Goal: Transaction & Acquisition: Purchase product/service

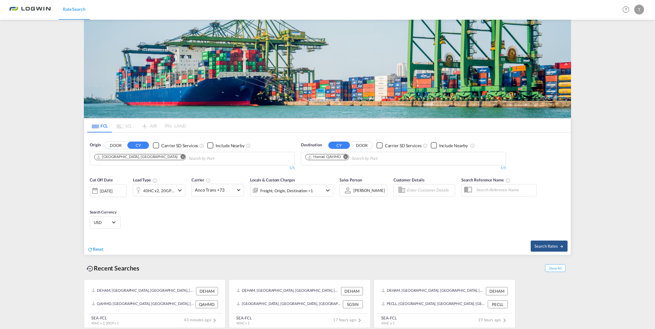
click at [181, 155] on md-icon "Remove" at bounding box center [183, 157] width 5 height 5
click at [144, 154] on input "Chips input." at bounding box center [123, 159] width 59 height 10
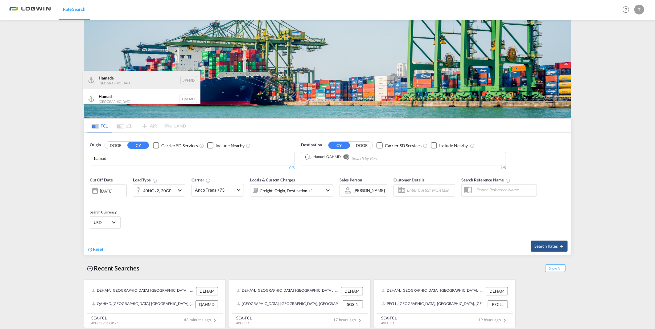
type input "hamad"
click at [130, 78] on div "Hamad a [GEOGRAPHIC_DATA] JPHMD" at bounding box center [141, 80] width 117 height 19
click at [130, 139] on div "Origin DOOR CY Carrier SD Services Include Nearby 0/5 0/" at bounding box center [192, 156] width 211 height 35
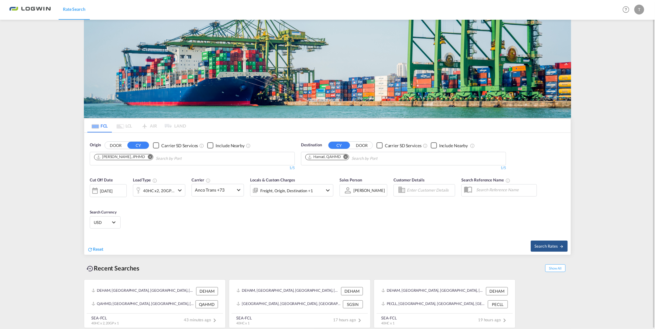
click at [148, 156] on md-icon "Remove" at bounding box center [150, 157] width 5 height 5
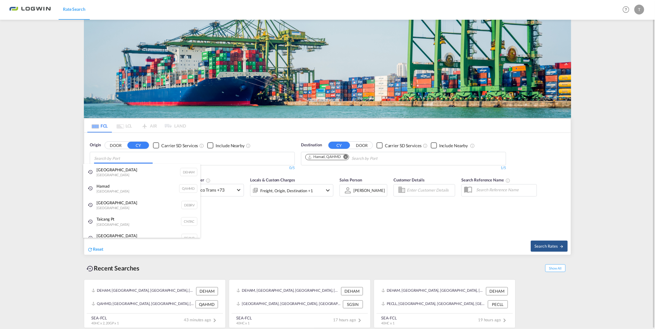
click at [121, 159] on body "Rate Search Rate Search Help Resources Product Release T My Profile Logout FCL …" at bounding box center [327, 164] width 655 height 329
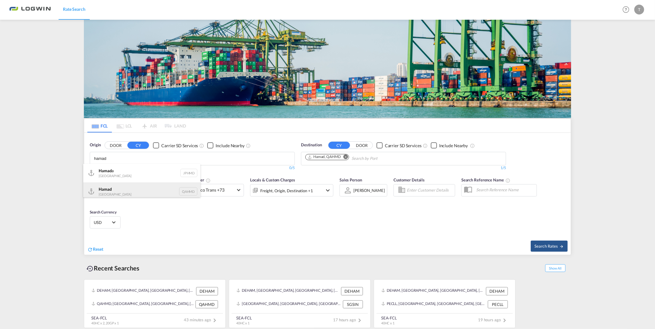
type input "hamad"
drag, startPoint x: 123, startPoint y: 192, endPoint x: 138, endPoint y: 186, distance: 16.0
click at [123, 191] on div "Hamad Qatar QAHMD" at bounding box center [141, 192] width 117 height 19
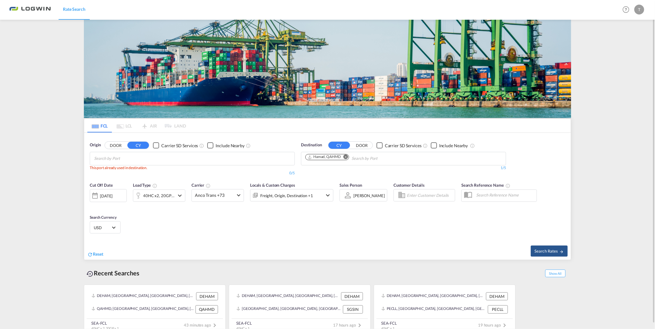
click at [346, 158] on md-icon "Remove" at bounding box center [345, 157] width 5 height 5
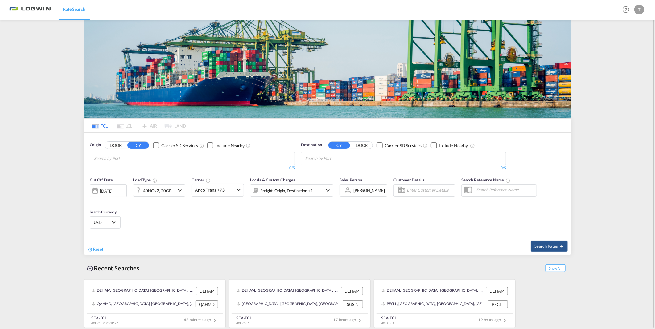
click at [168, 155] on body "Rate Search Rate Search Help Resources Product Release T My Profile Logout FCL …" at bounding box center [327, 164] width 655 height 329
type input "hamad"
drag, startPoint x: 115, startPoint y: 190, endPoint x: 236, endPoint y: 175, distance: 121.8
click at [115, 190] on div "Hamad Qatar QAHMD" at bounding box center [141, 192] width 117 height 19
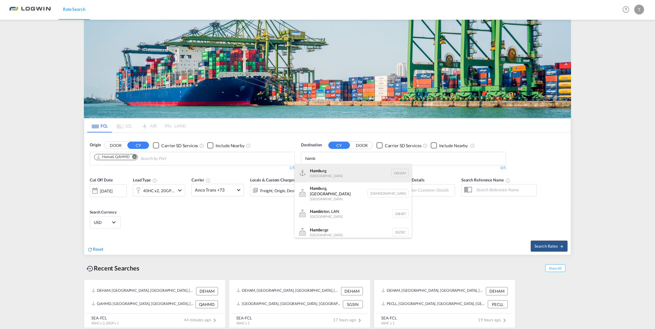
type input "hamb"
click at [327, 172] on div "Hamb urg [GEOGRAPHIC_DATA] [GEOGRAPHIC_DATA]" at bounding box center [352, 173] width 117 height 19
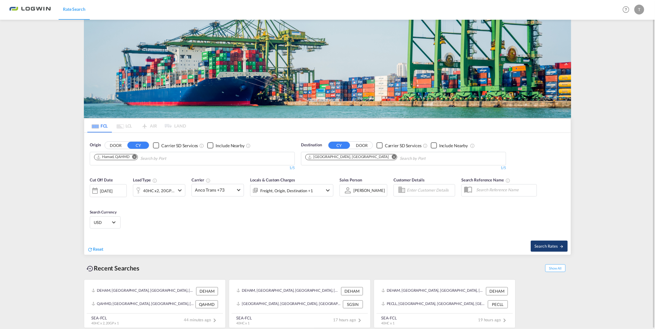
click at [545, 246] on span "Search Rates" at bounding box center [549, 246] width 30 height 5
type input "QAHMD to DEHAM / [DATE]"
